Goal: Task Accomplishment & Management: Manage account settings

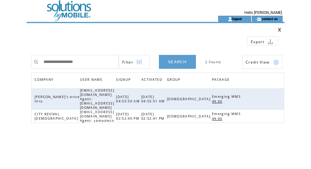
click at [55, 9] on td at bounding box center [110, 8] width 169 height 16
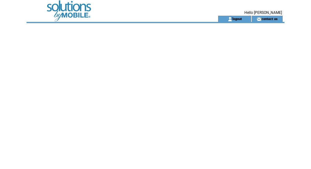
click at [70, 6] on td at bounding box center [110, 8] width 169 height 16
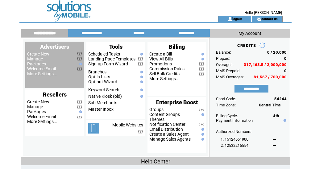
click at [39, 60] on link "Manage" at bounding box center [35, 58] width 16 height 5
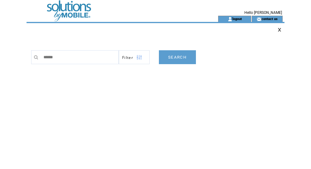
type input "*******"
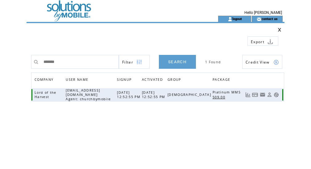
click at [275, 94] on link at bounding box center [275, 94] width 5 height 5
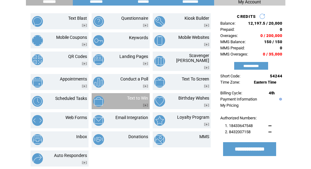
scroll to position [87, 0]
